Goal: Check status: Check status

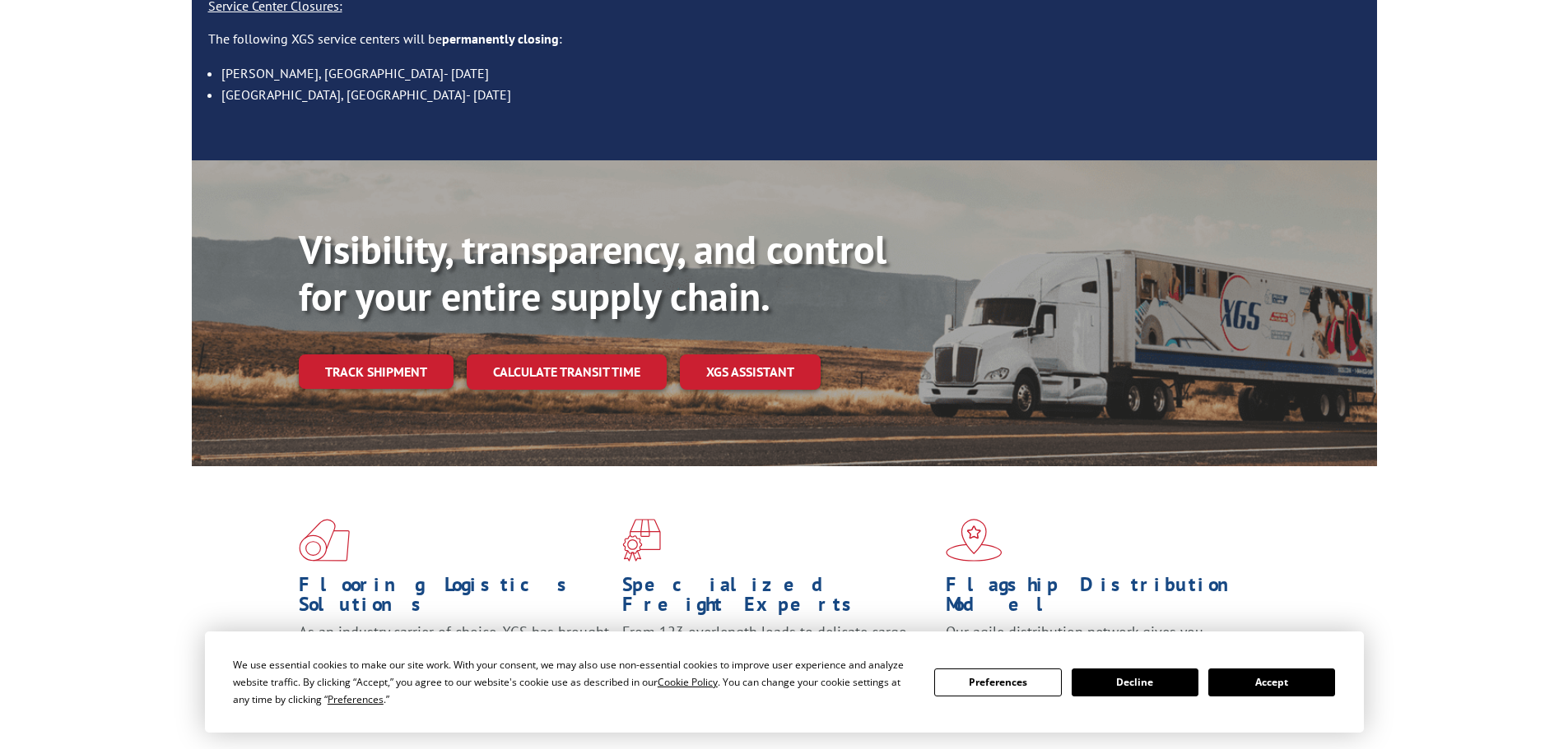
scroll to position [247, 0]
click at [405, 355] on link "Track shipment" at bounding box center [376, 372] width 155 height 34
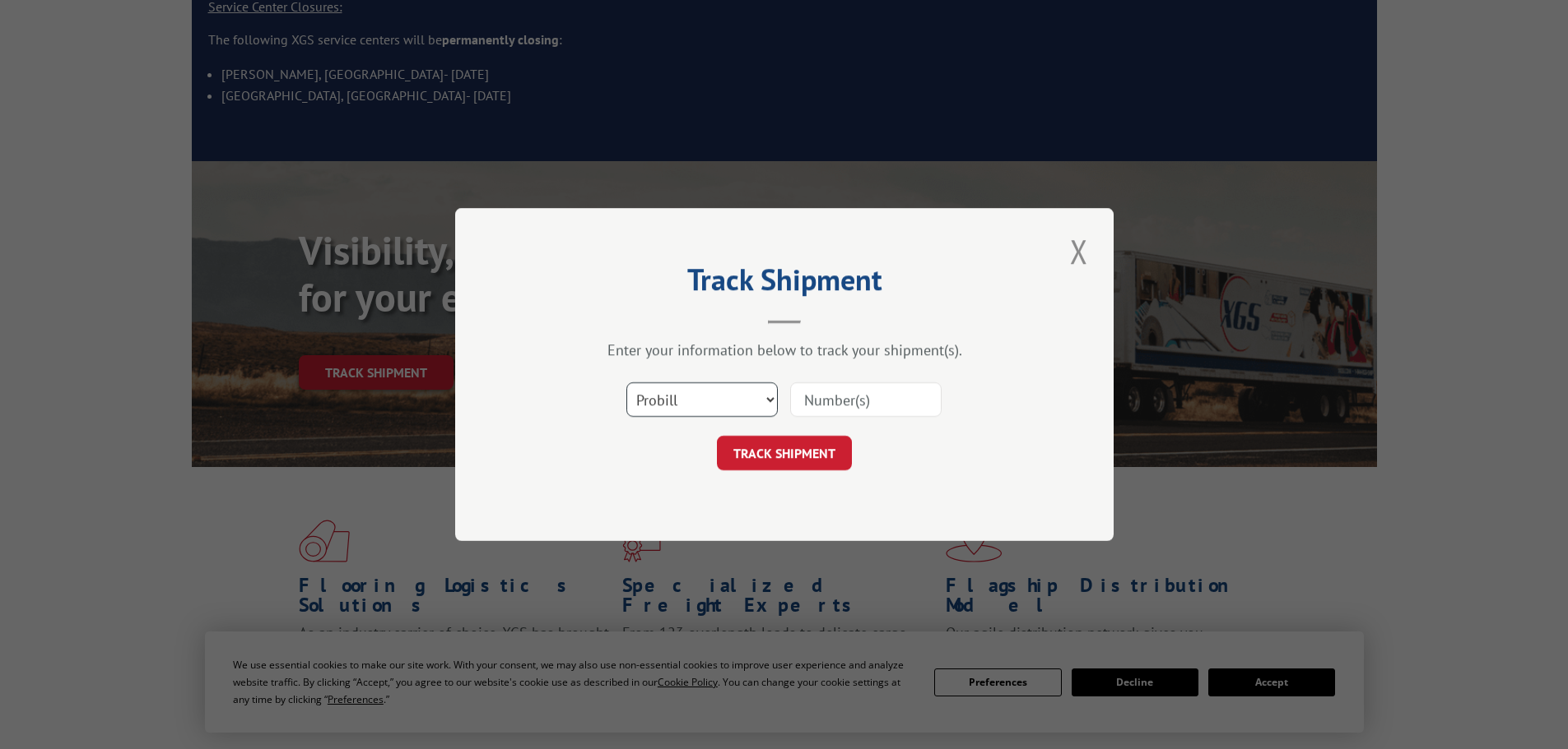
click at [766, 402] on select "Select category... Probill BOL PO" at bounding box center [702, 400] width 151 height 34
click at [766, 400] on select "Select category... Probill BOL PO" at bounding box center [702, 400] width 151 height 34
click at [772, 395] on select "Select category... Probill BOL PO" at bounding box center [702, 400] width 151 height 34
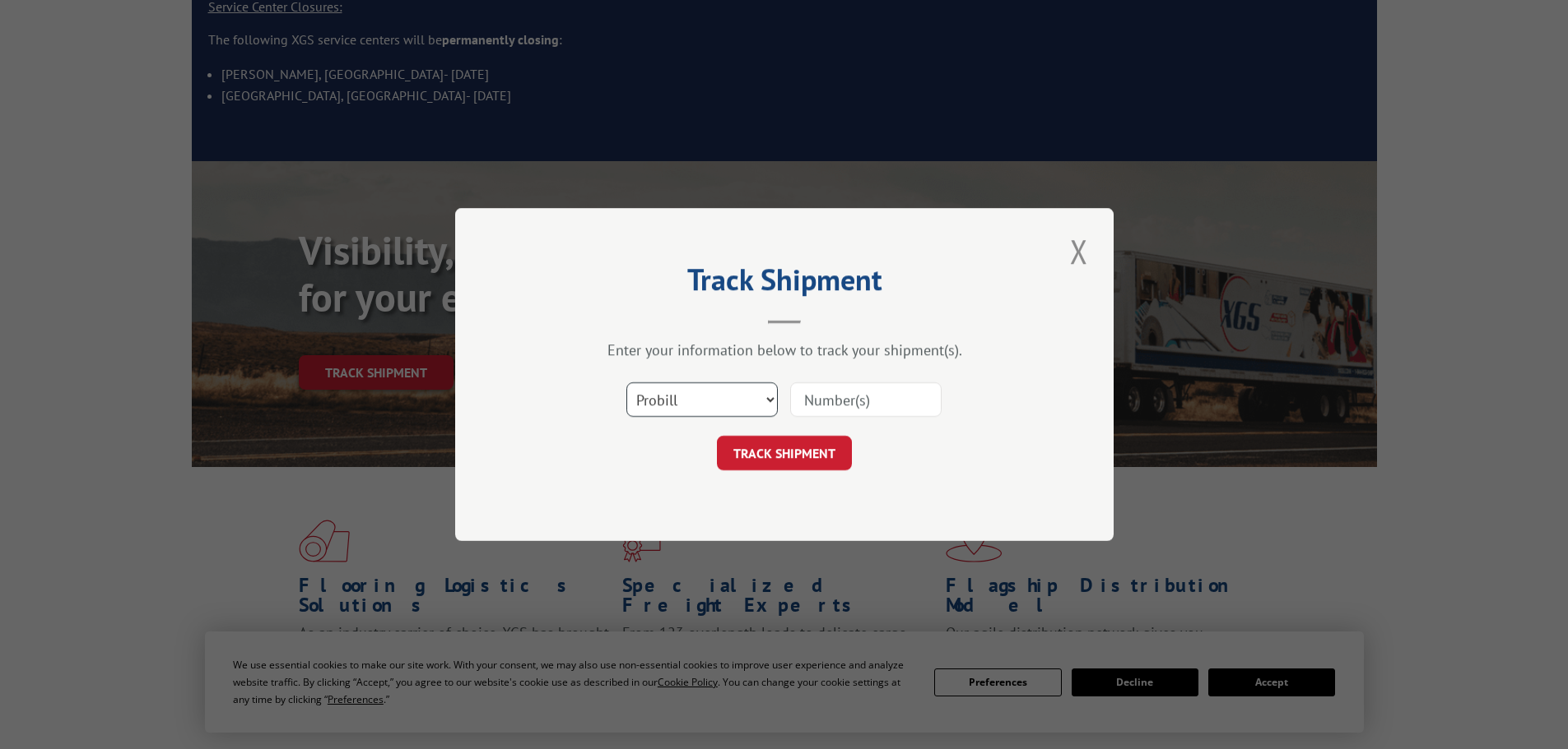
select select "po"
click at [626, 383] on select "Select category... Probill BOL PO" at bounding box center [702, 400] width 151 height 34
click at [850, 396] on input at bounding box center [866, 400] width 151 height 34
paste input "292771671"
type input "292771671"
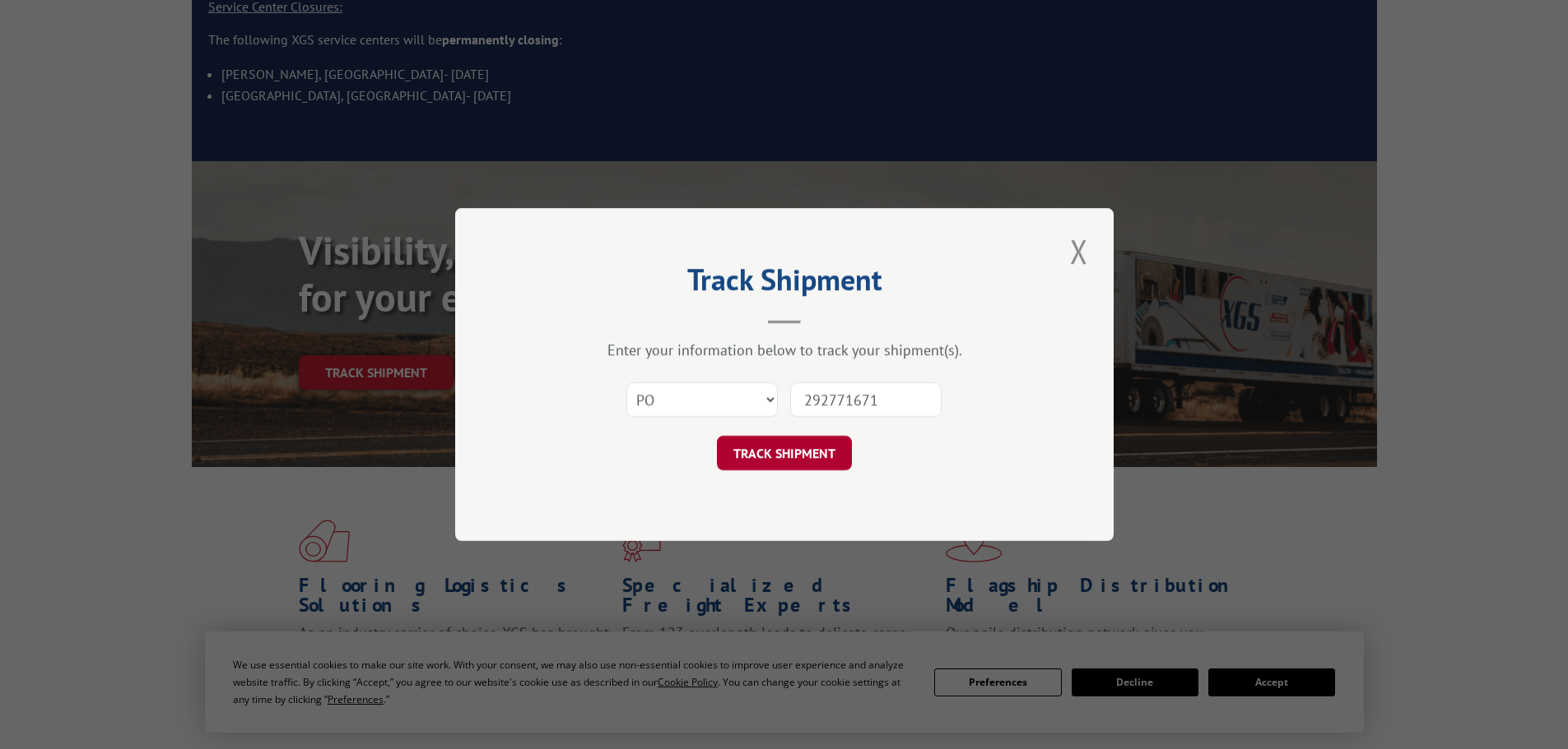
click at [807, 456] on button "TRACK SHIPMENT" at bounding box center [784, 453] width 135 height 34
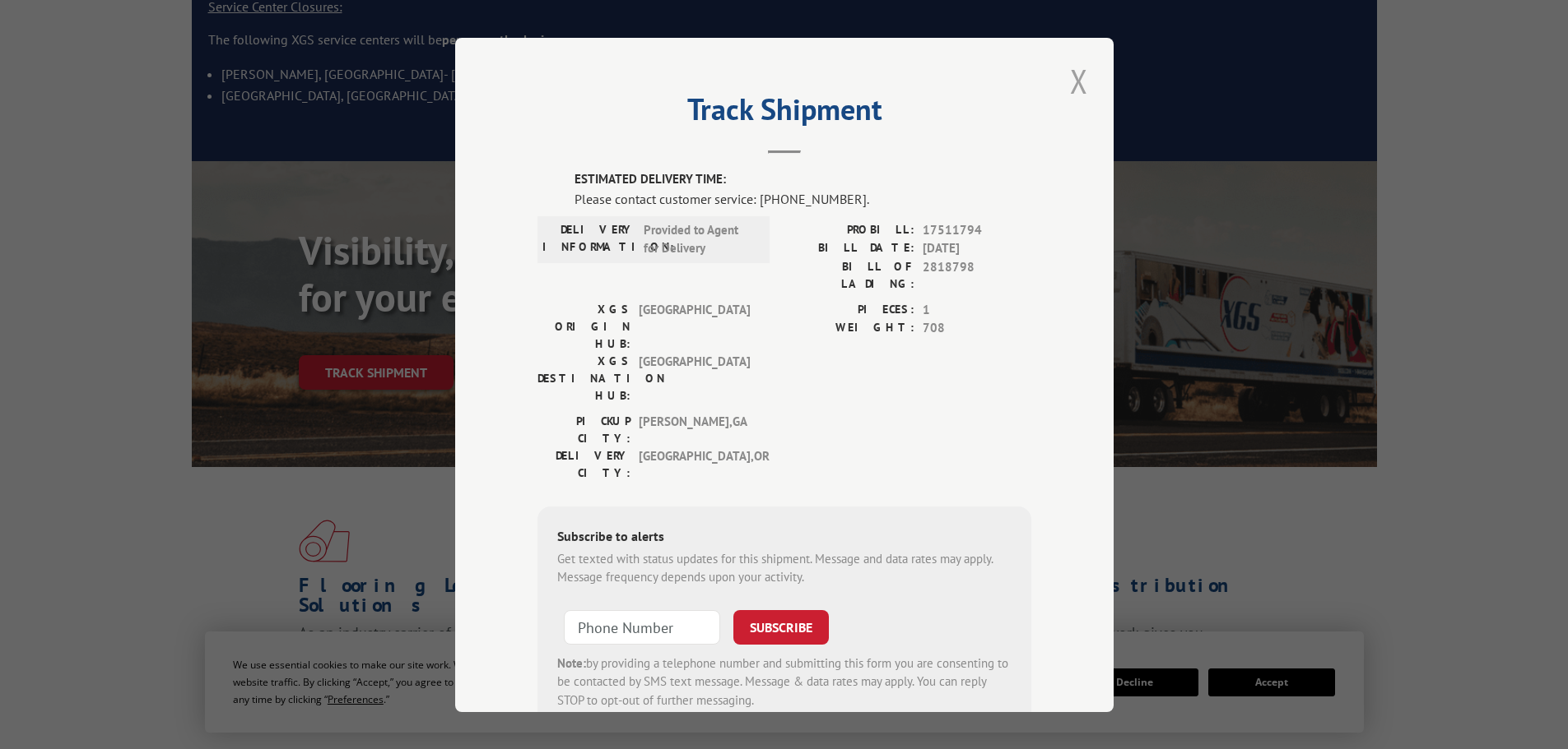
click at [1075, 76] on button "Close modal" at bounding box center [1078, 80] width 28 height 45
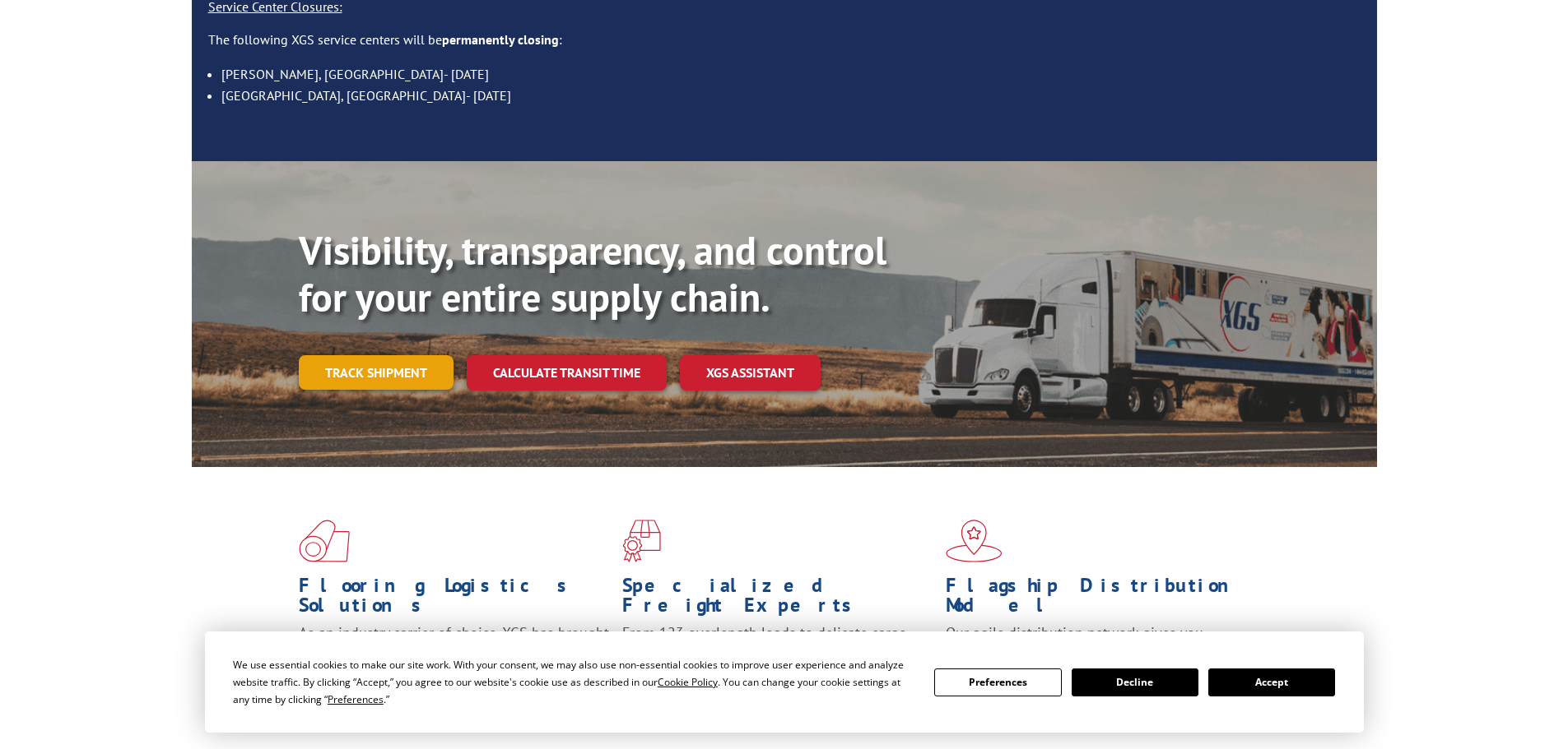
click at [351, 355] on link "Track shipment" at bounding box center [376, 372] width 155 height 34
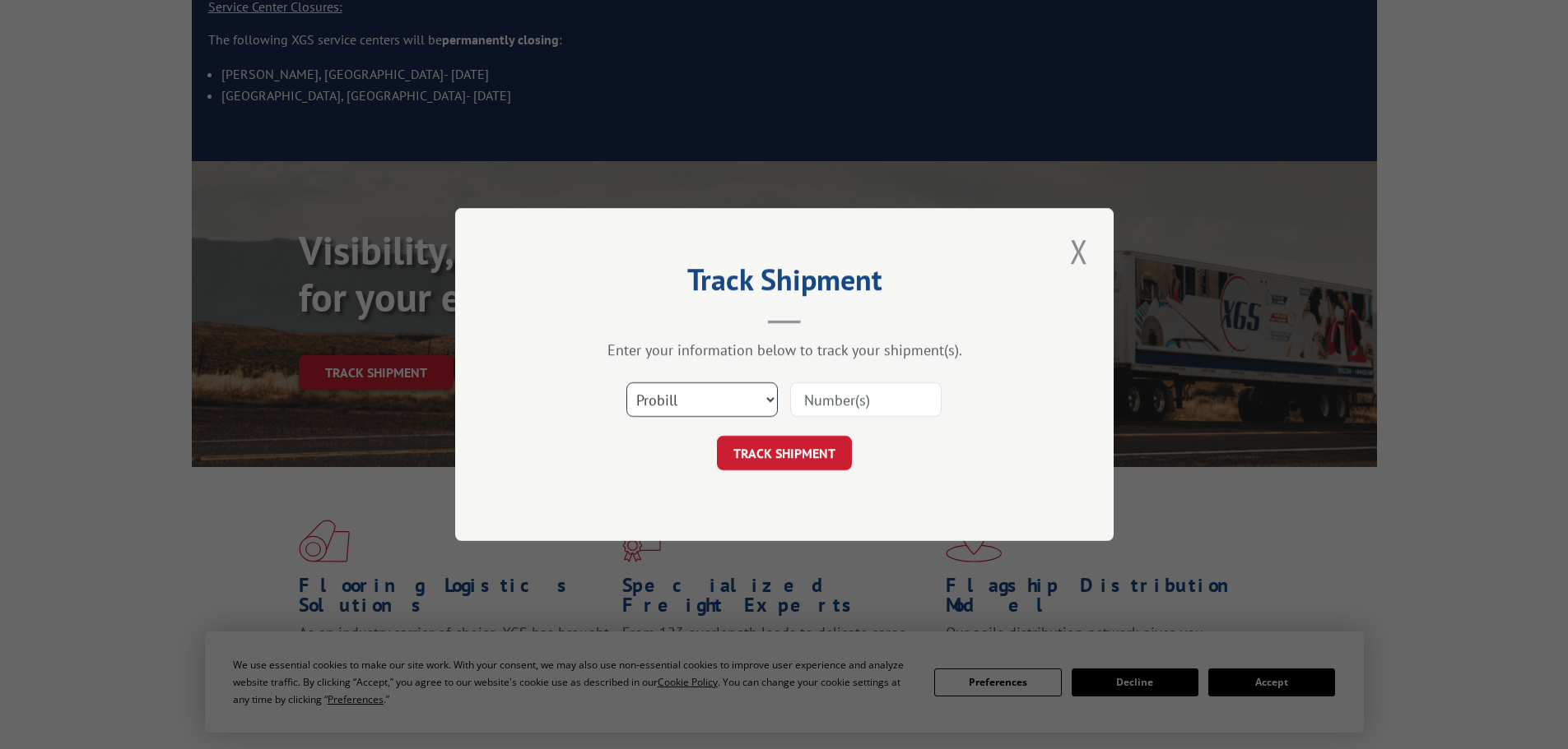
click at [773, 400] on select "Select category... Probill BOL PO" at bounding box center [702, 400] width 151 height 34
select select "bol"
click at [626, 383] on select "Select category... Probill BOL PO" at bounding box center [702, 400] width 151 height 34
click at [877, 407] on input at bounding box center [866, 400] width 151 height 34
paste input "292771671"
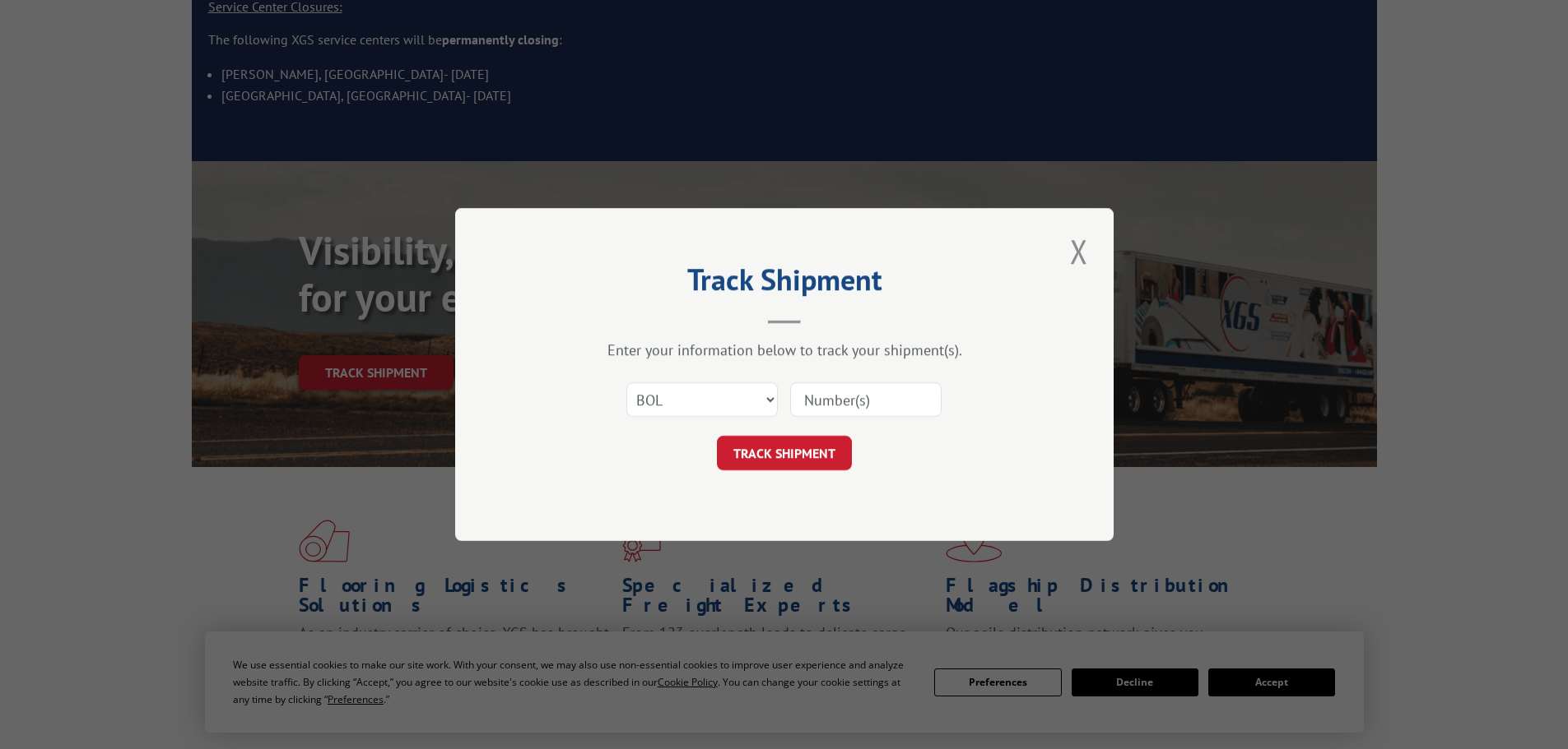
type input "292771671"
click at [825, 450] on button "TRACK SHIPMENT" at bounding box center [784, 453] width 135 height 34
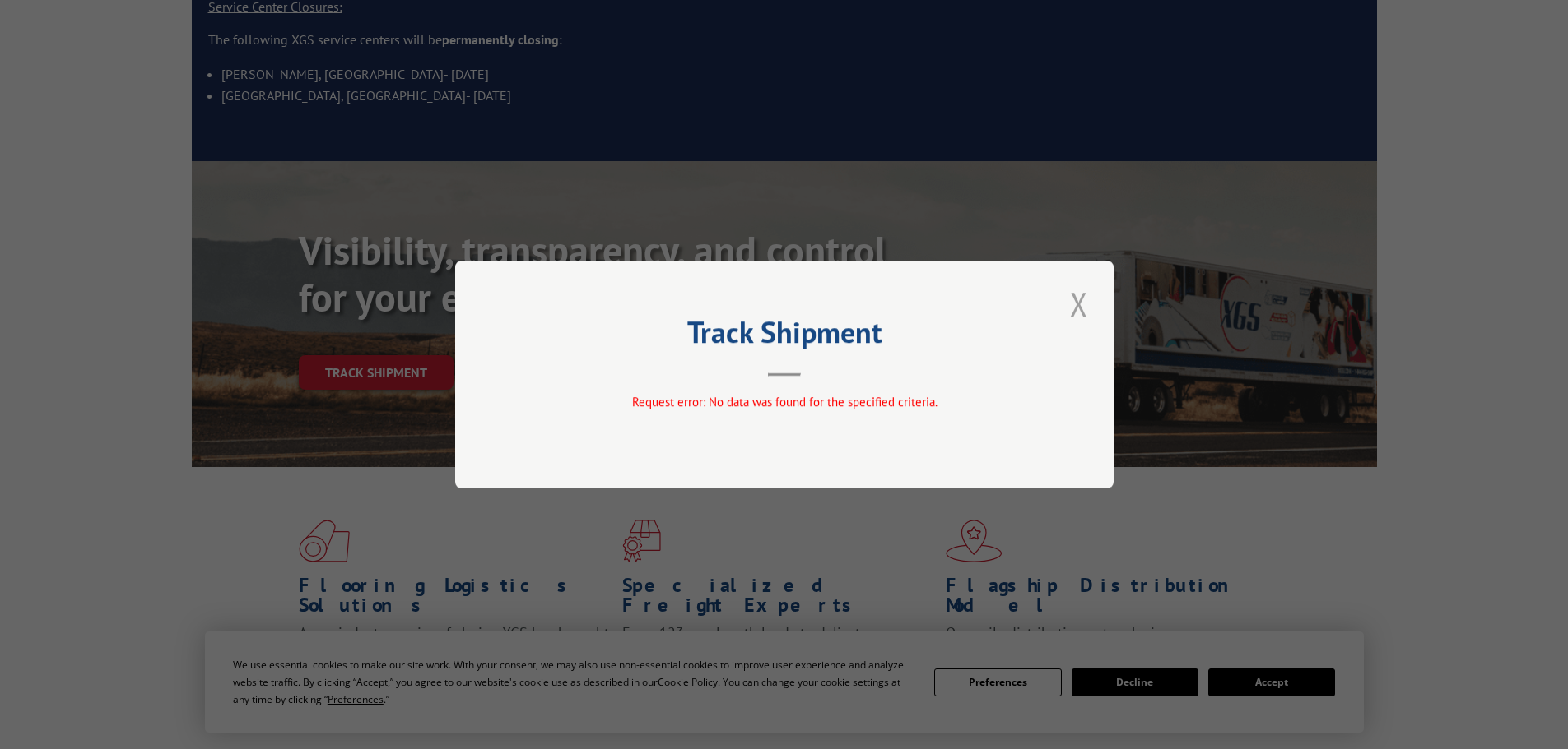
click at [1081, 311] on button "Close modal" at bounding box center [1078, 303] width 28 height 45
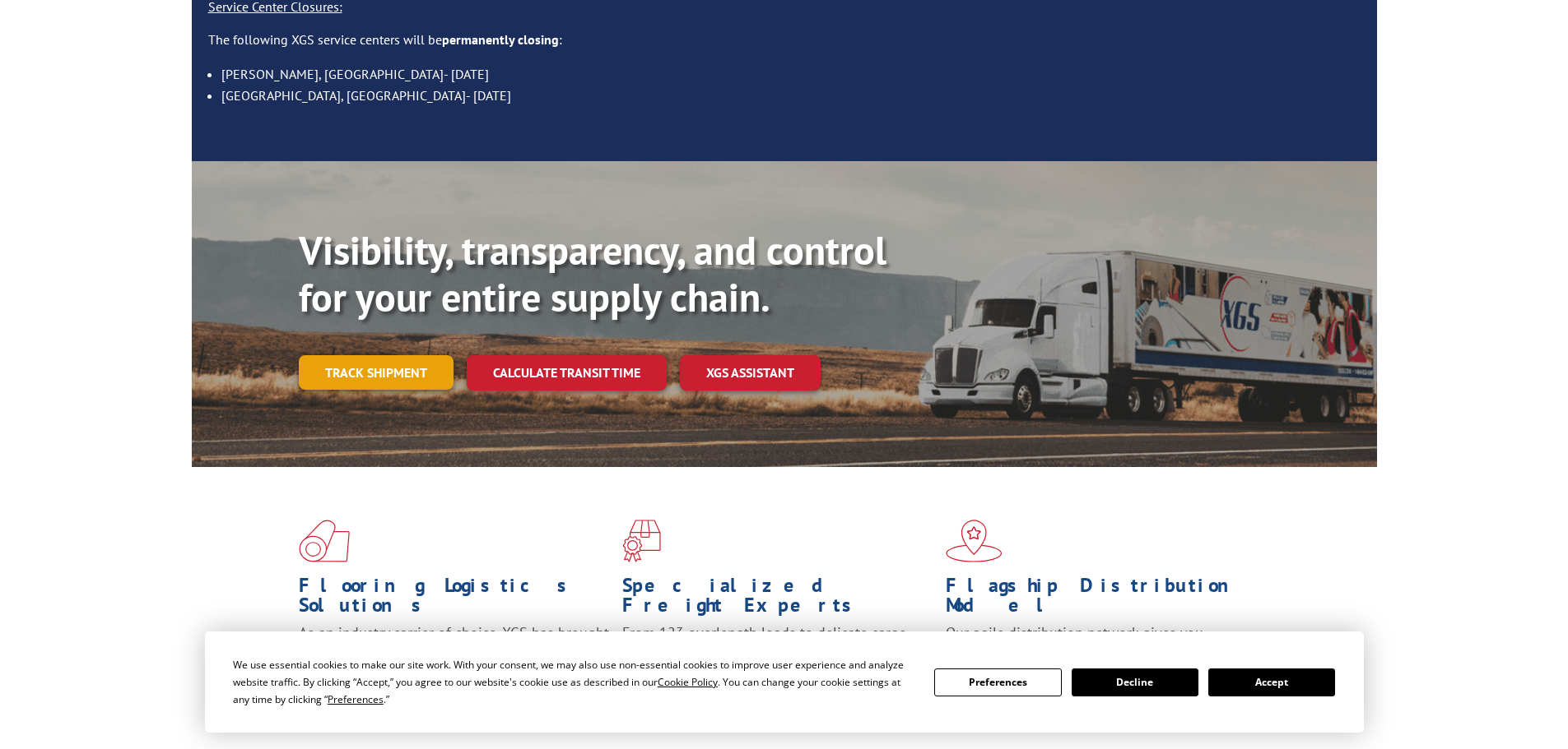
click at [383, 355] on link "Track shipment" at bounding box center [376, 372] width 155 height 34
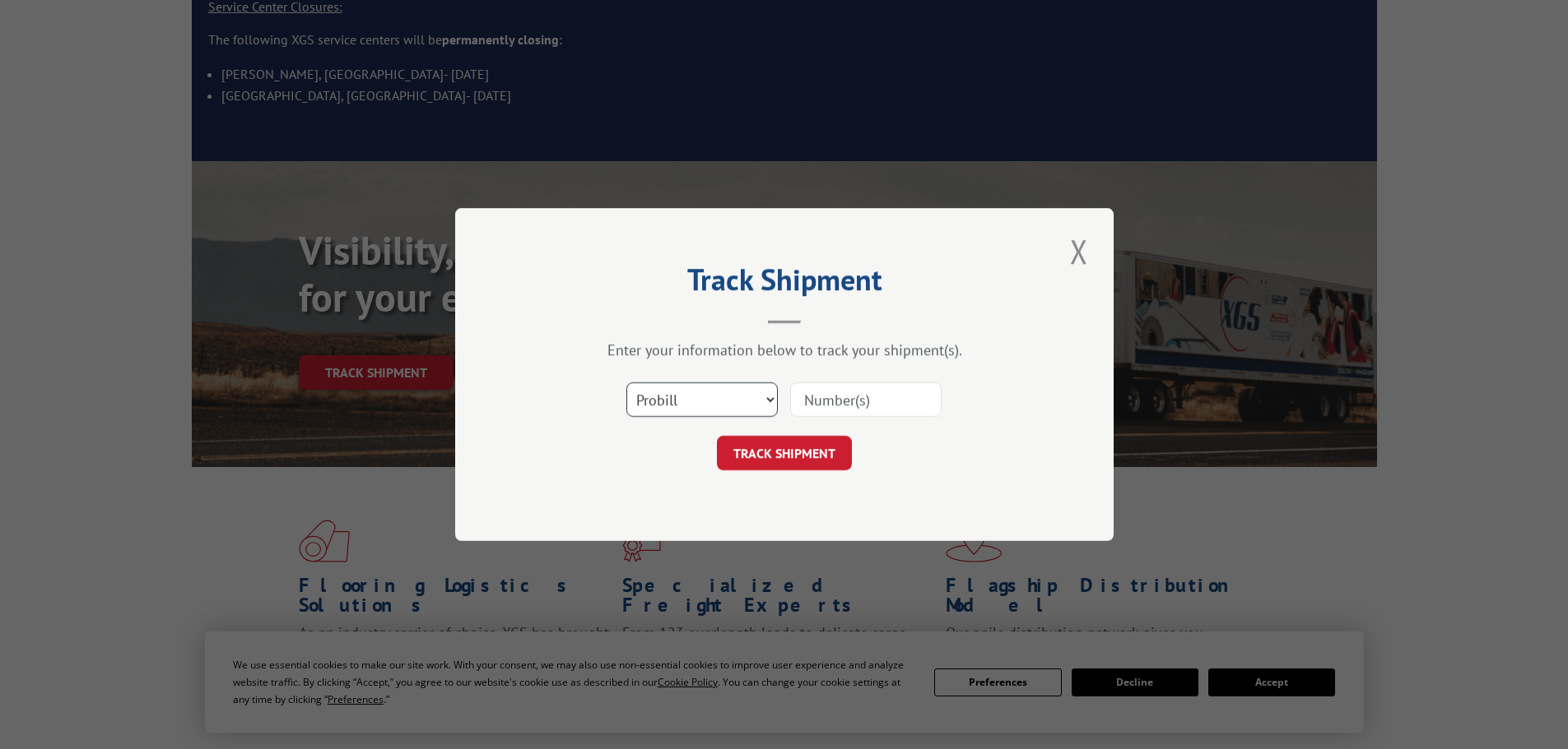
drag, startPoint x: 762, startPoint y: 406, endPoint x: 756, endPoint y: 416, distance: 11.7
click at [761, 406] on select "Select category... Probill BOL PO" at bounding box center [702, 400] width 151 height 34
select select "bol"
click at [626, 383] on select "Select category... Probill BOL PO" at bounding box center [702, 400] width 151 height 34
click at [834, 403] on input at bounding box center [866, 400] width 151 height 34
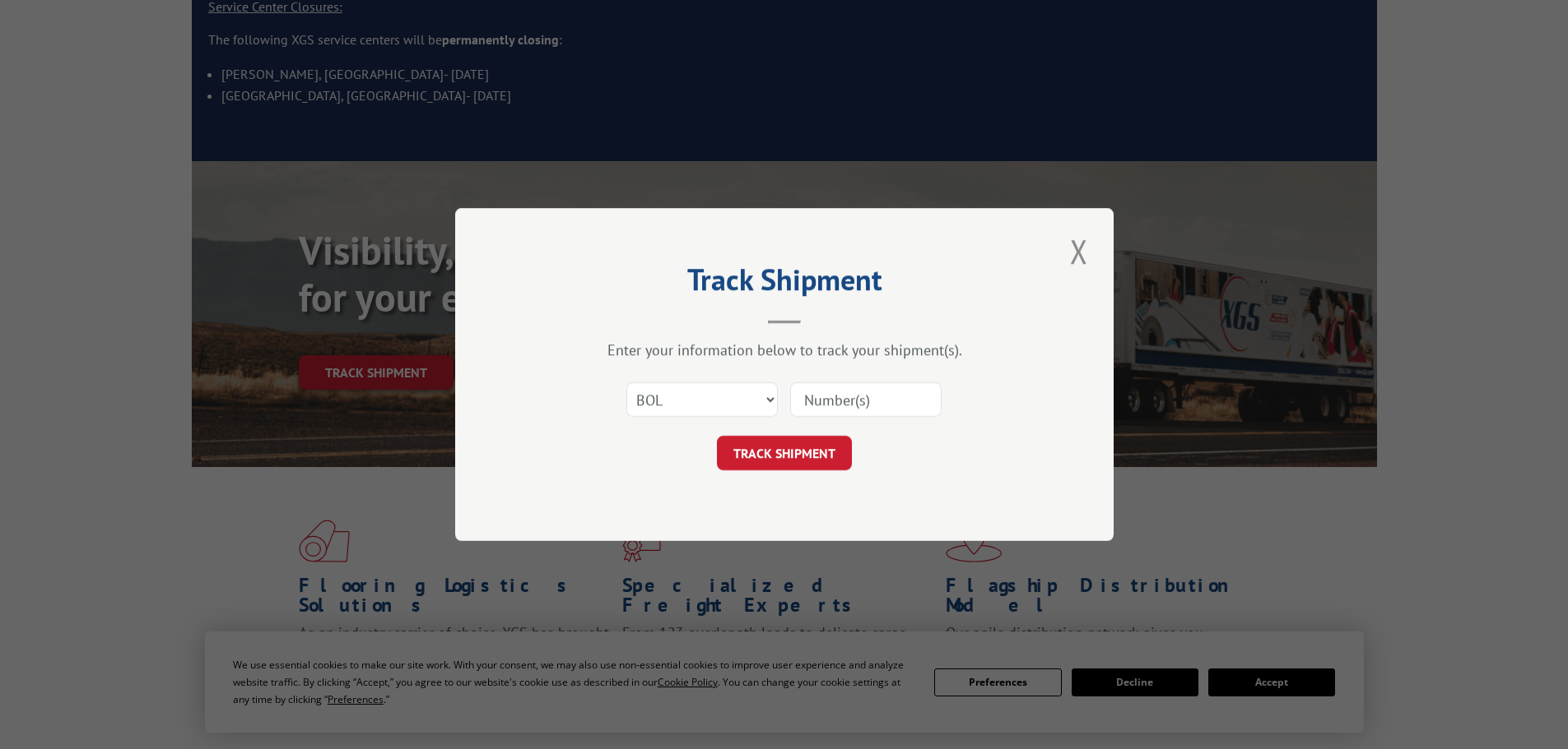
paste input "2818798"
type input "2818798"
click at [813, 453] on button "TRACK SHIPMENT" at bounding box center [784, 453] width 135 height 34
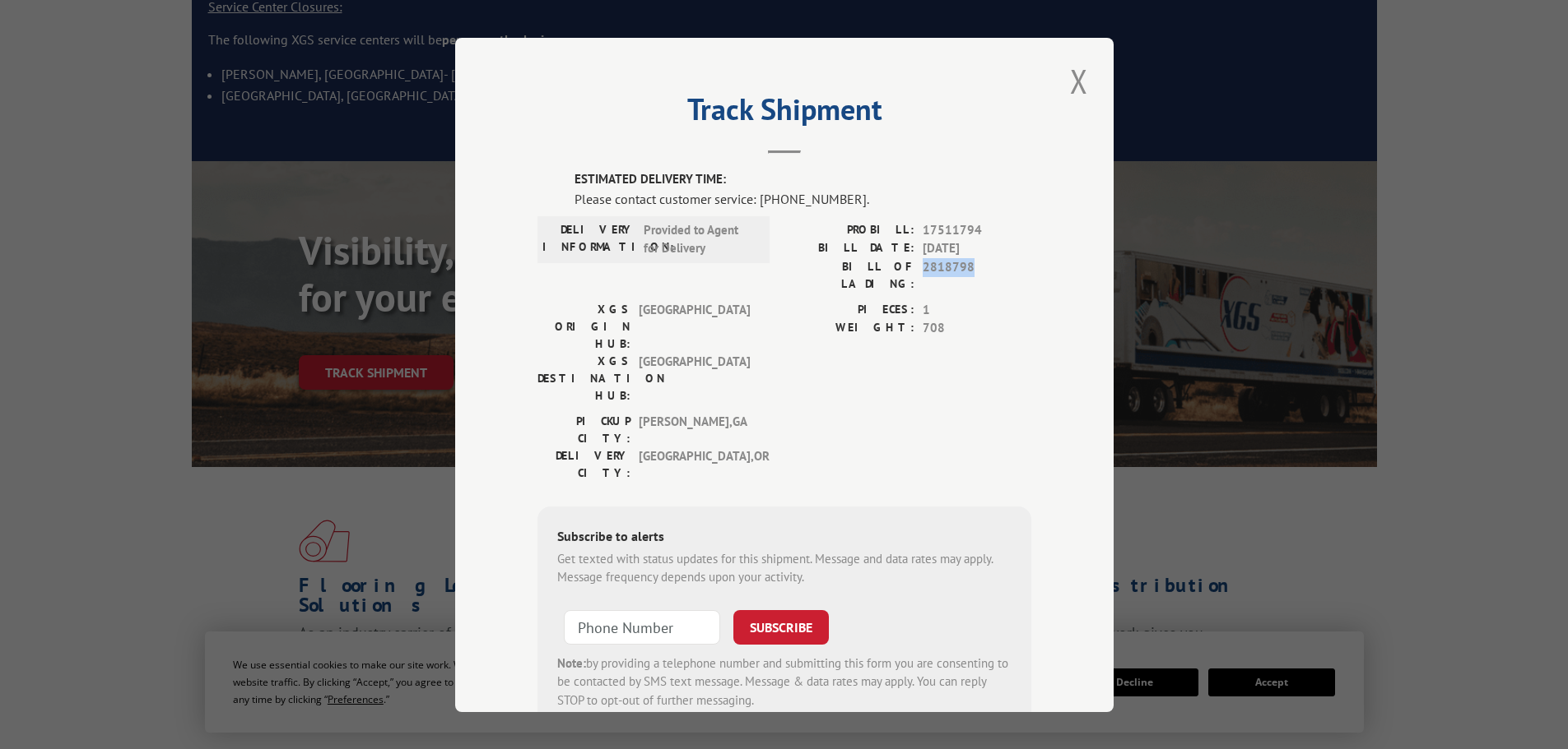
drag, startPoint x: 965, startPoint y: 266, endPoint x: 917, endPoint y: 272, distance: 48.4
click at [923, 272] on span "2818798" at bounding box center [977, 274] width 109 height 34
click at [984, 268] on span "2818798" at bounding box center [977, 274] width 109 height 34
click at [1076, 86] on button "Close modal" at bounding box center [1078, 80] width 28 height 45
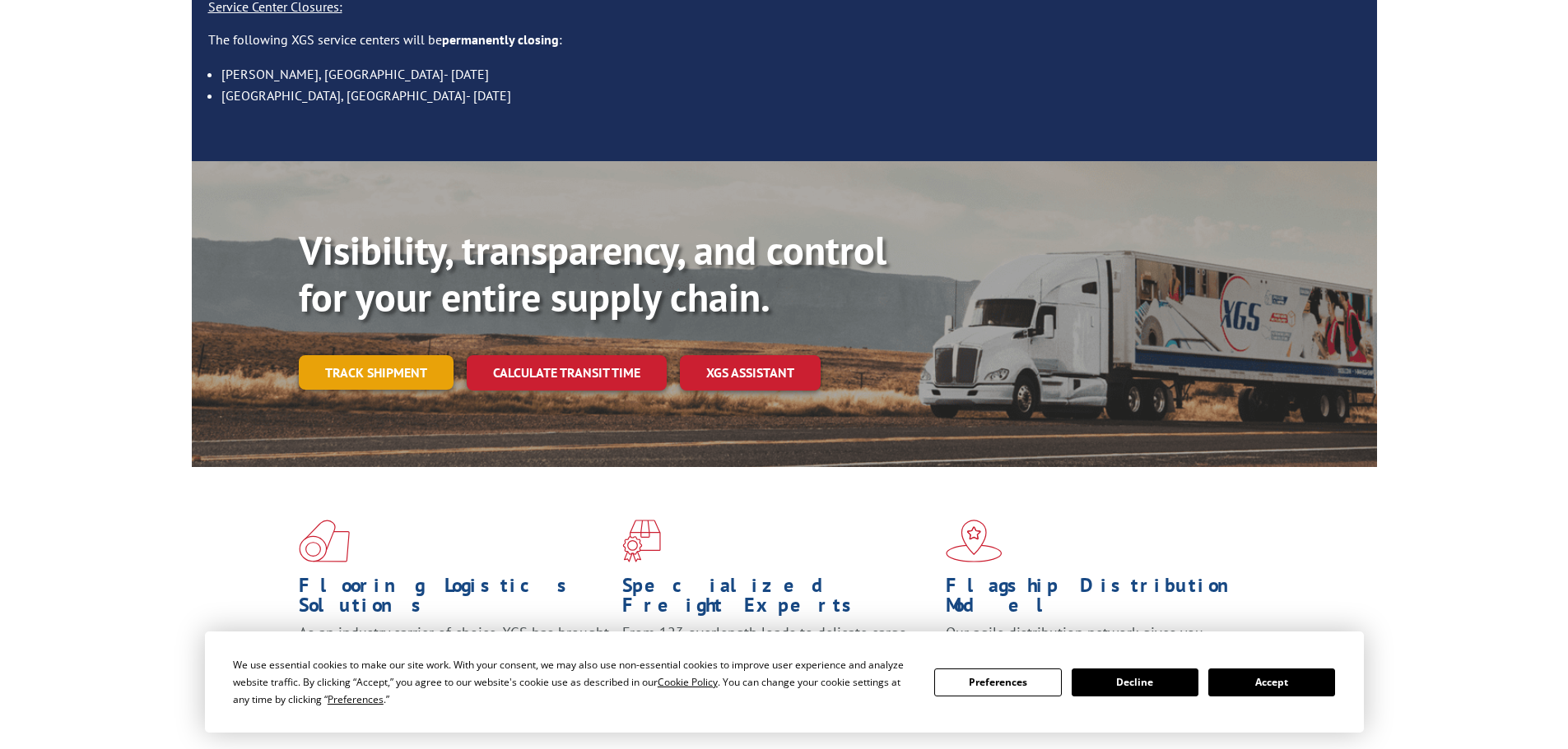
click at [393, 355] on link "Track shipment" at bounding box center [376, 372] width 155 height 34
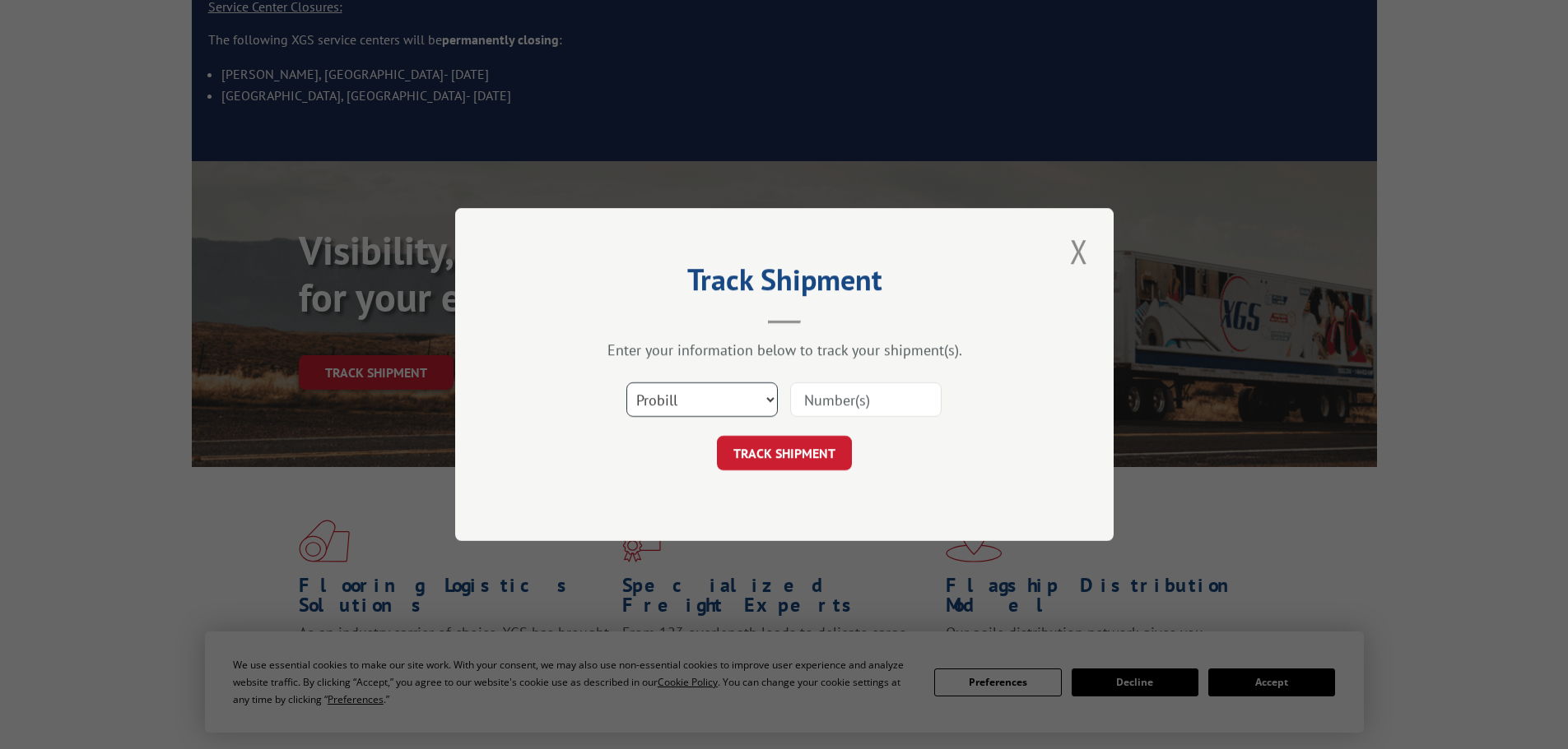
click at [769, 400] on select "Select category... Probill BOL PO" at bounding box center [702, 400] width 151 height 34
click at [701, 391] on select "Select category... Probill BOL PO" at bounding box center [702, 400] width 151 height 34
select select "bol"
click at [626, 383] on select "Select category... Probill BOL PO" at bounding box center [702, 400] width 151 height 34
click at [862, 397] on input at bounding box center [866, 400] width 151 height 34
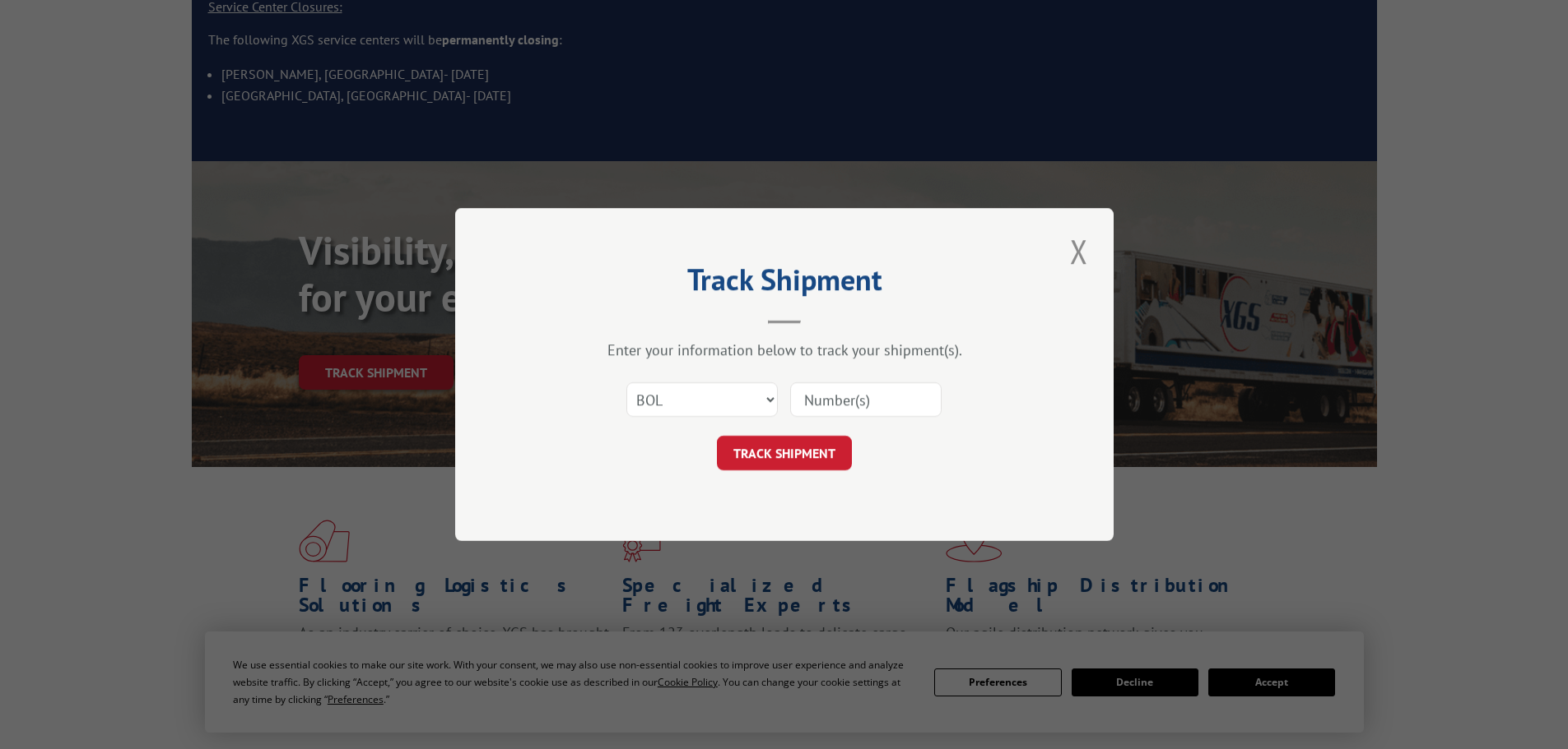
paste input "2818798"
type input "2818798"
click at [811, 455] on button "TRACK SHIPMENT" at bounding box center [784, 453] width 135 height 34
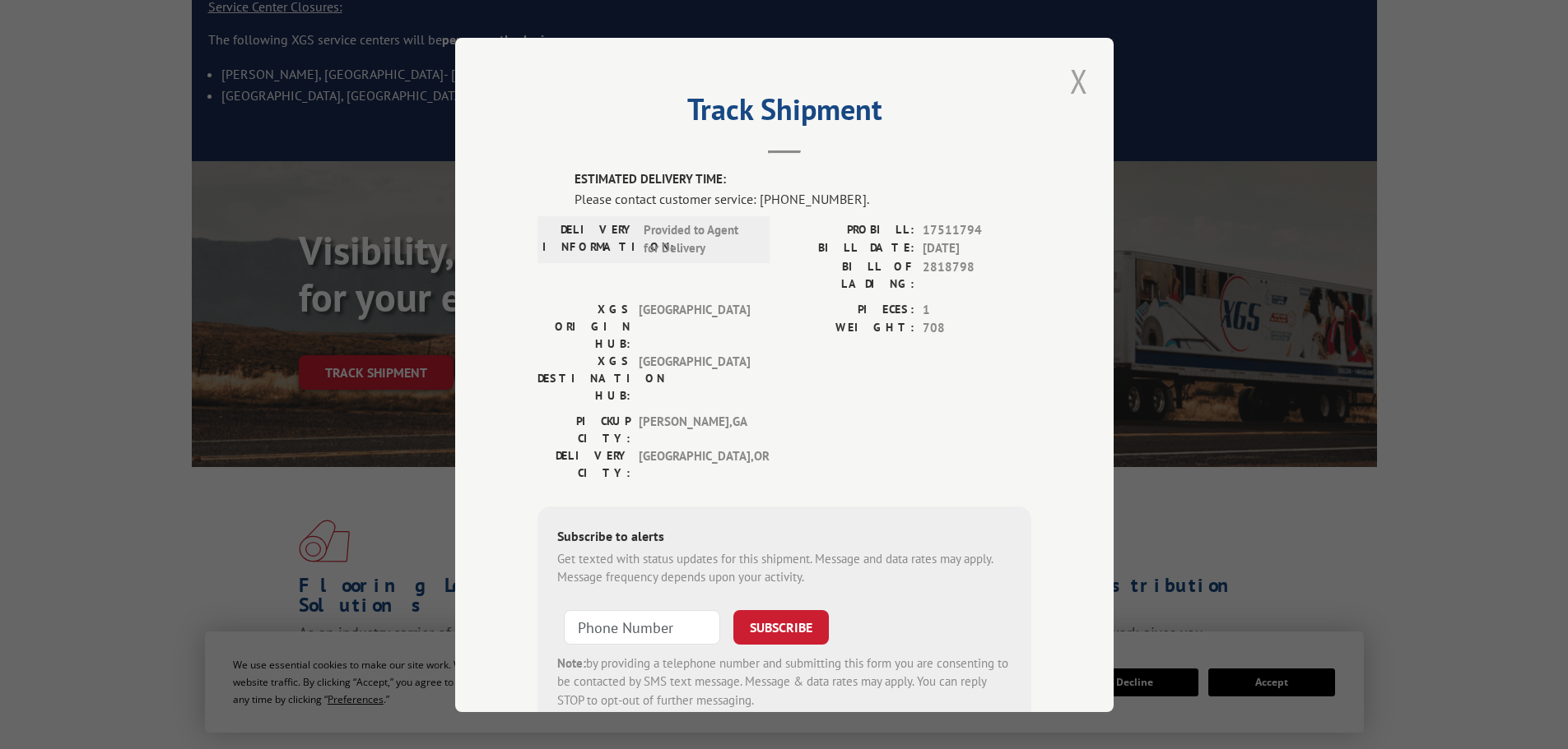
click at [1069, 82] on button "Close modal" at bounding box center [1078, 80] width 28 height 45
